Goal: Information Seeking & Learning: Learn about a topic

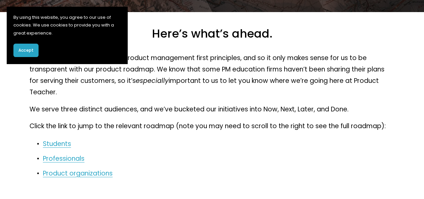
scroll to position [64, 0]
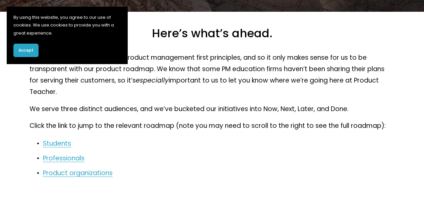
click at [59, 143] on link "Students" at bounding box center [57, 143] width 28 height 9
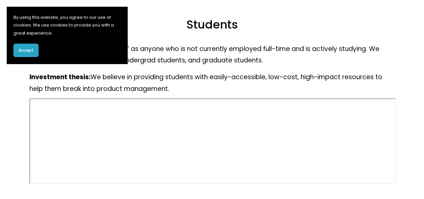
scroll to position [250, 0]
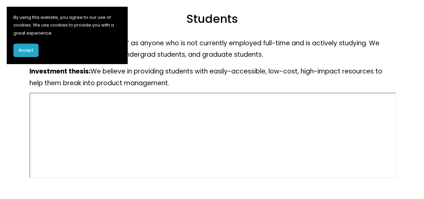
click at [25, 50] on span "Accept" at bounding box center [25, 50] width 15 height 6
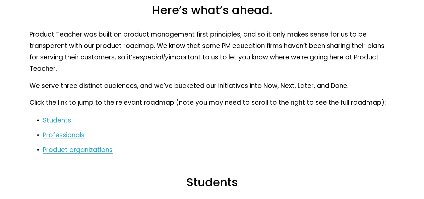
scroll to position [64, 0]
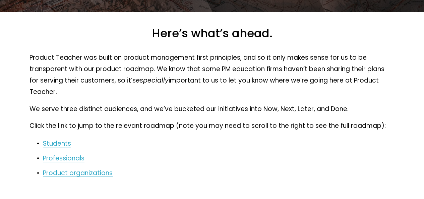
click at [69, 158] on link "Professionals" at bounding box center [64, 158] width 42 height 9
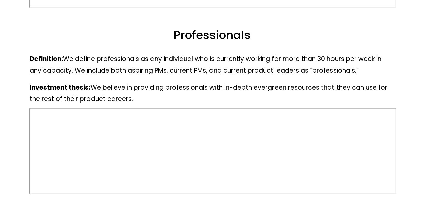
scroll to position [436, 0]
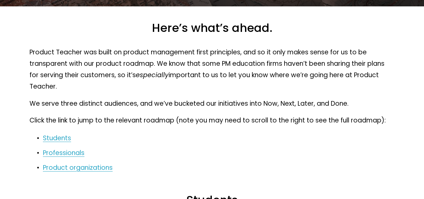
scroll to position [64, 0]
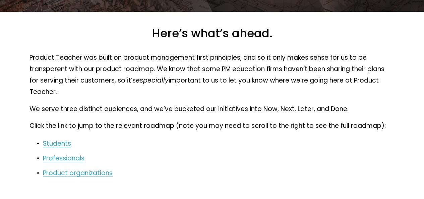
click at [78, 173] on link "Product organizations" at bounding box center [78, 172] width 70 height 9
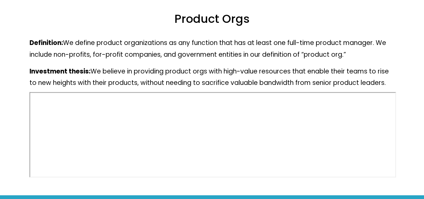
scroll to position [652, 0]
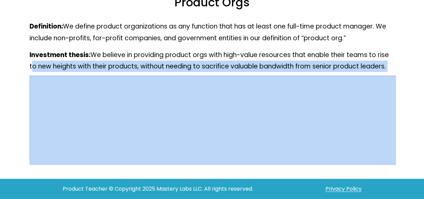
drag, startPoint x: 25, startPoint y: 73, endPoint x: 44, endPoint y: 77, distance: 19.7
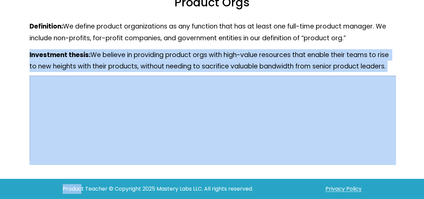
drag, startPoint x: 23, startPoint y: 53, endPoint x: 81, endPoint y: 189, distance: 147.3
copy div "Investment thesis: We believe in providing product orgs with high-value resourc…"
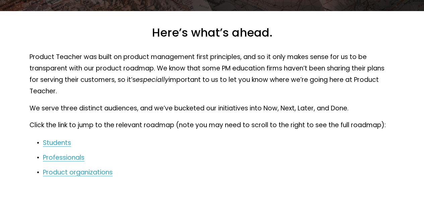
scroll to position [64, 0]
